Goal: Information Seeking & Learning: Compare options

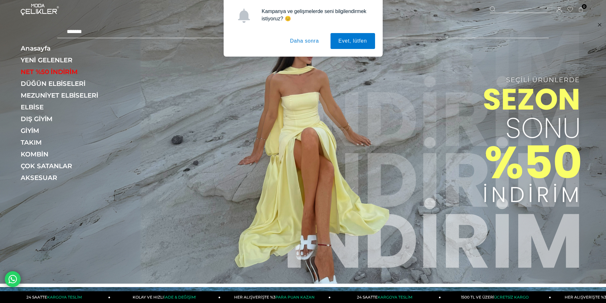
type input "*******"
click at [309, 41] on button "Daha sonra" at bounding box center [304, 41] width 45 height 16
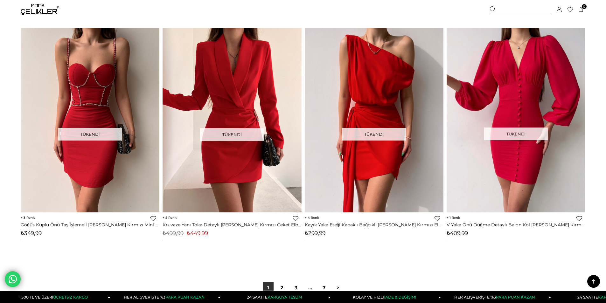
scroll to position [4741, 0]
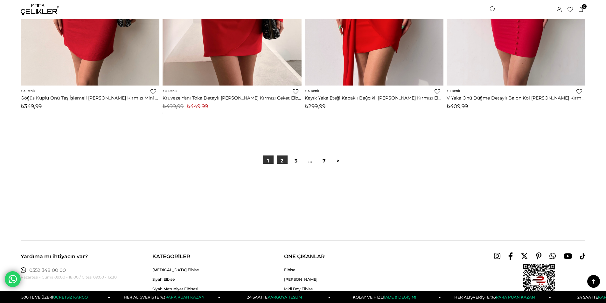
click at [284, 159] on link "2" at bounding box center [282, 161] width 11 height 11
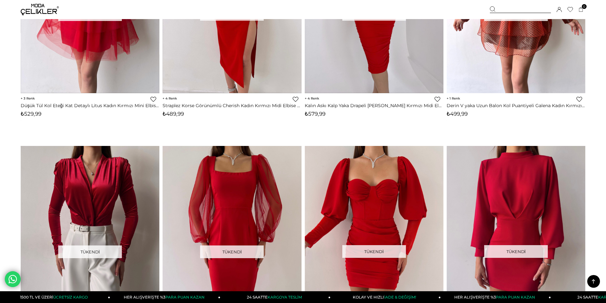
scroll to position [4487, 0]
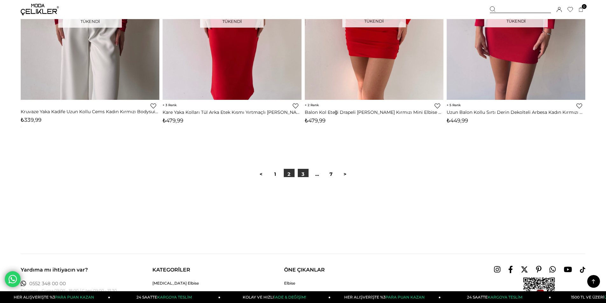
click at [305, 174] on link "3" at bounding box center [303, 174] width 11 height 11
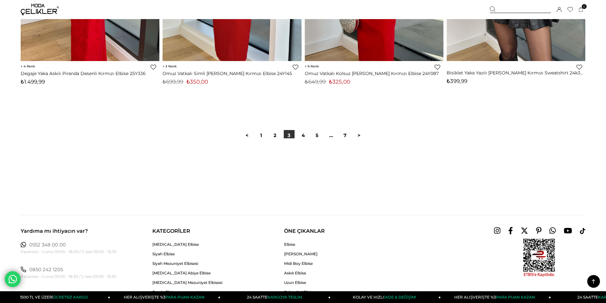
scroll to position [4773, 0]
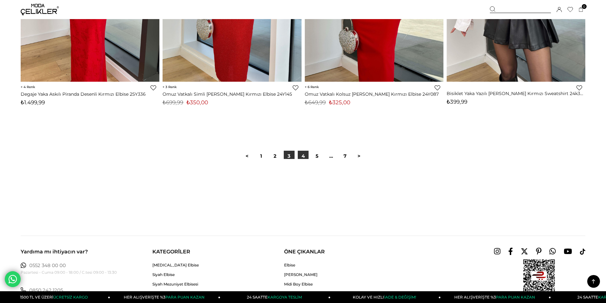
click at [305, 157] on link "4" at bounding box center [303, 156] width 11 height 11
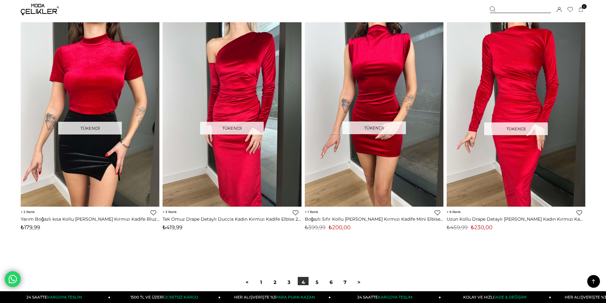
scroll to position [4614, 0]
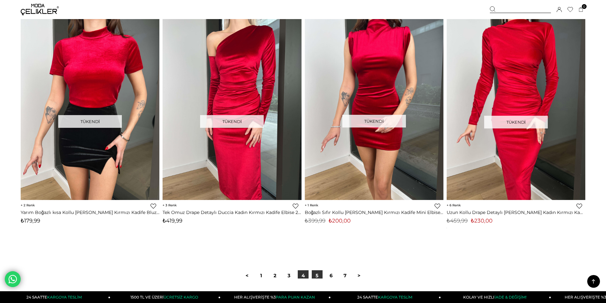
click at [315, 278] on link "5" at bounding box center [317, 275] width 11 height 11
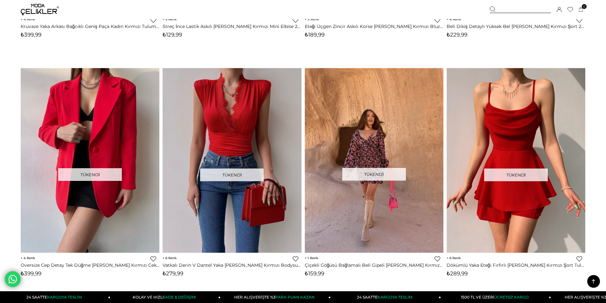
scroll to position [1846, 0]
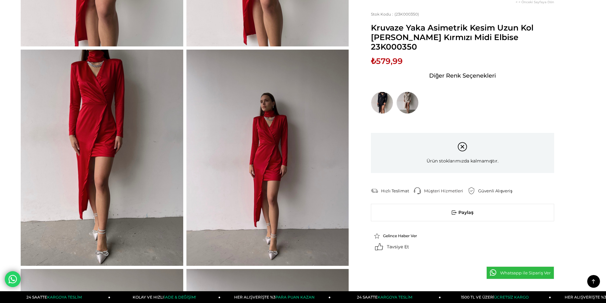
scroll to position [223, 0]
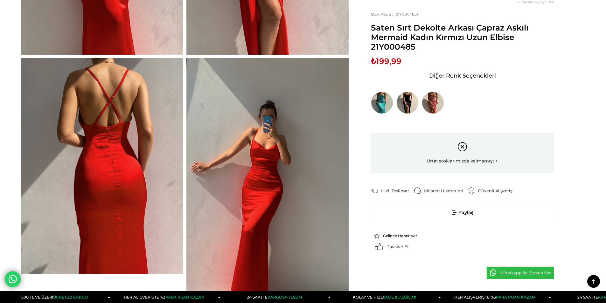
scroll to position [255, 0]
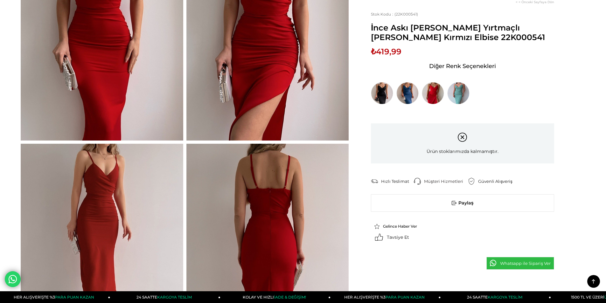
scroll to position [223, 0]
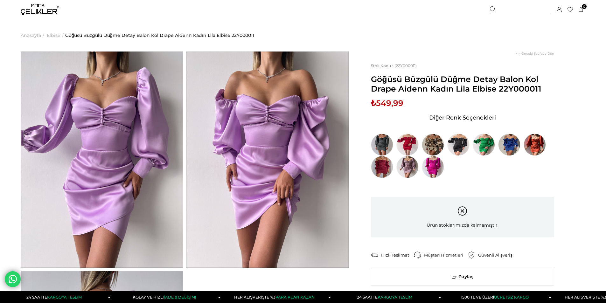
scroll to position [64, 0]
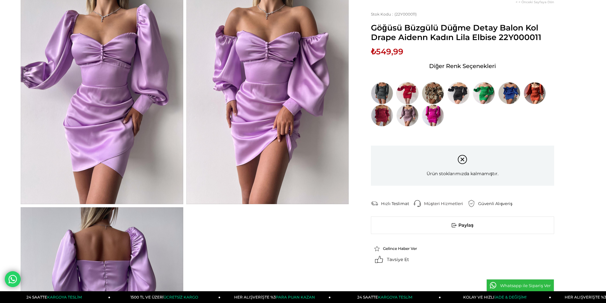
click at [407, 93] on img at bounding box center [407, 93] width 22 height 22
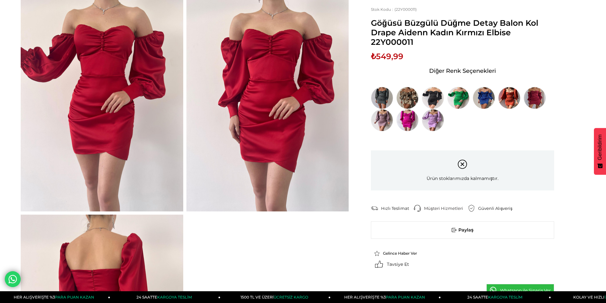
scroll to position [64, 0]
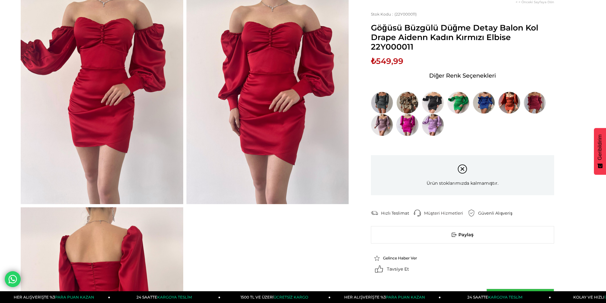
click at [403, 127] on img at bounding box center [407, 125] width 22 height 22
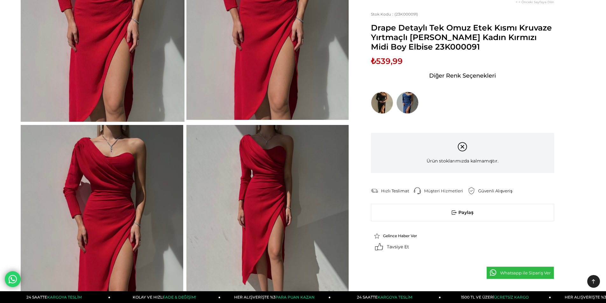
scroll to position [159, 0]
